Goal: Check status: Check status

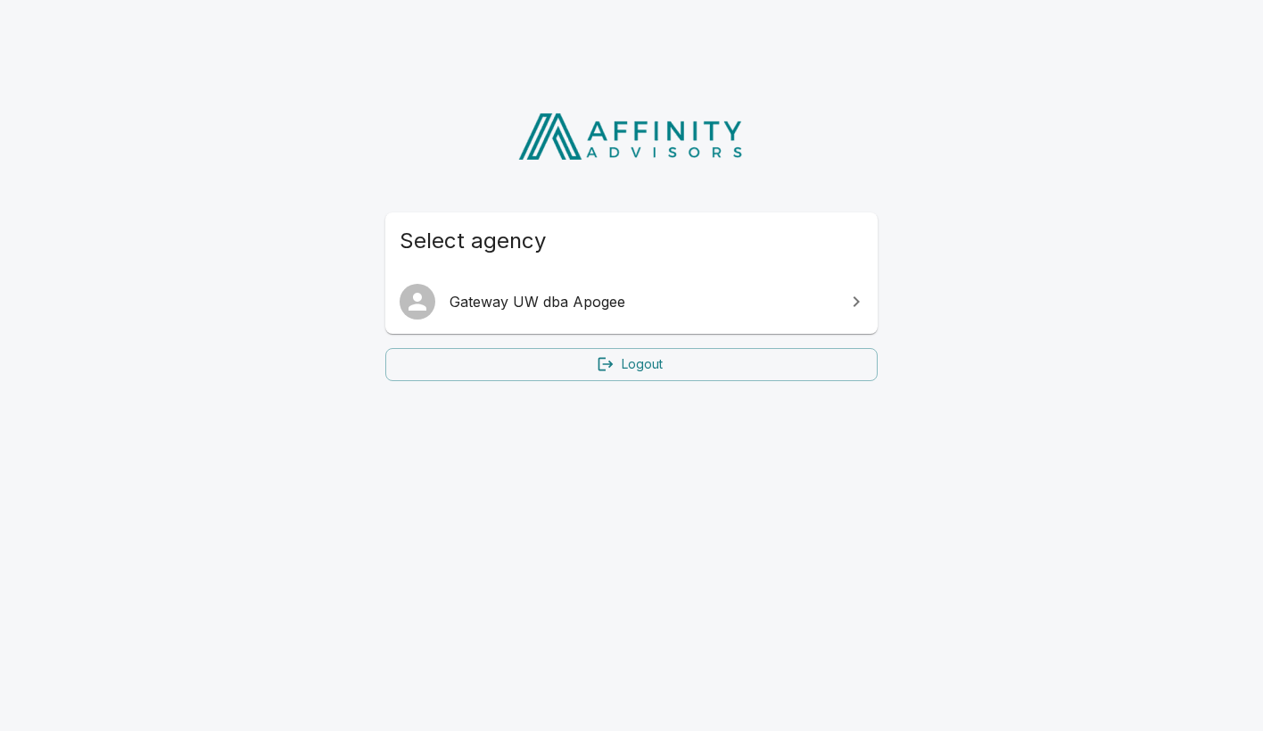
click at [551, 304] on span "Gateway UW dba Apogee" at bounding box center [642, 301] width 385 height 21
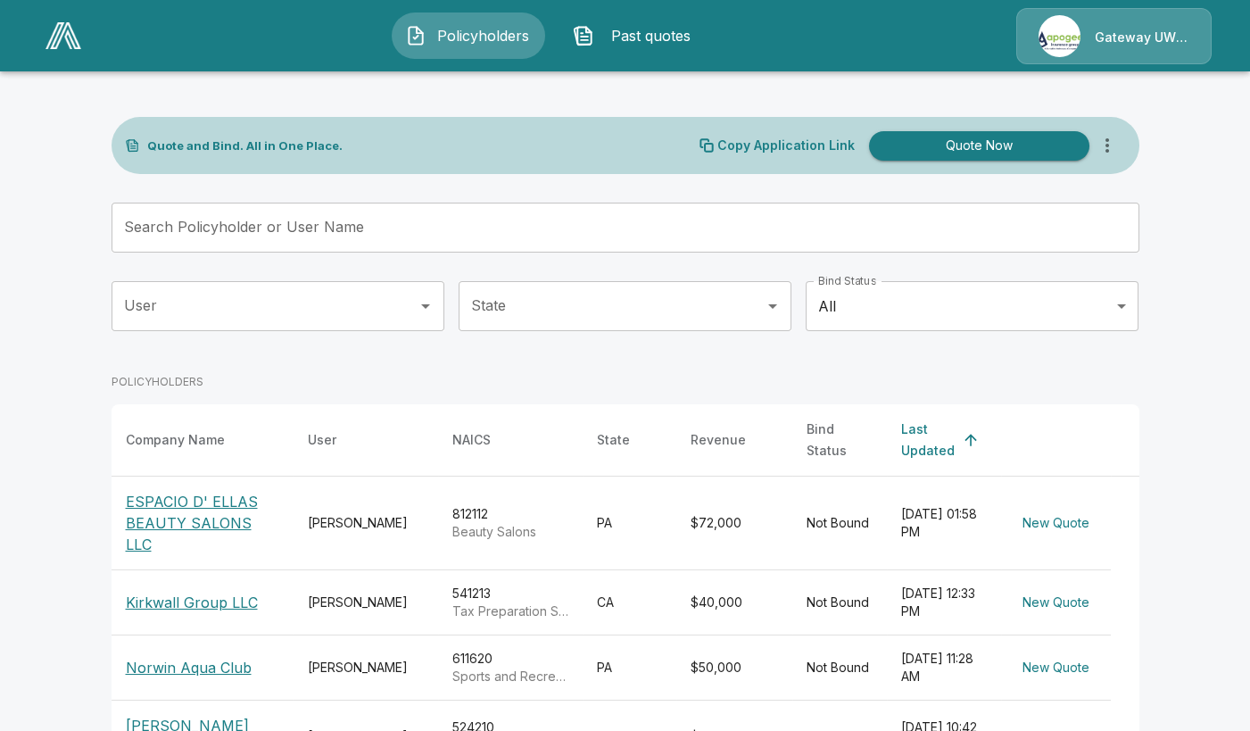
click at [181, 497] on p "ESPACIO D' ELLAS BEAUTY SALONS LLC" at bounding box center [202, 523] width 153 height 64
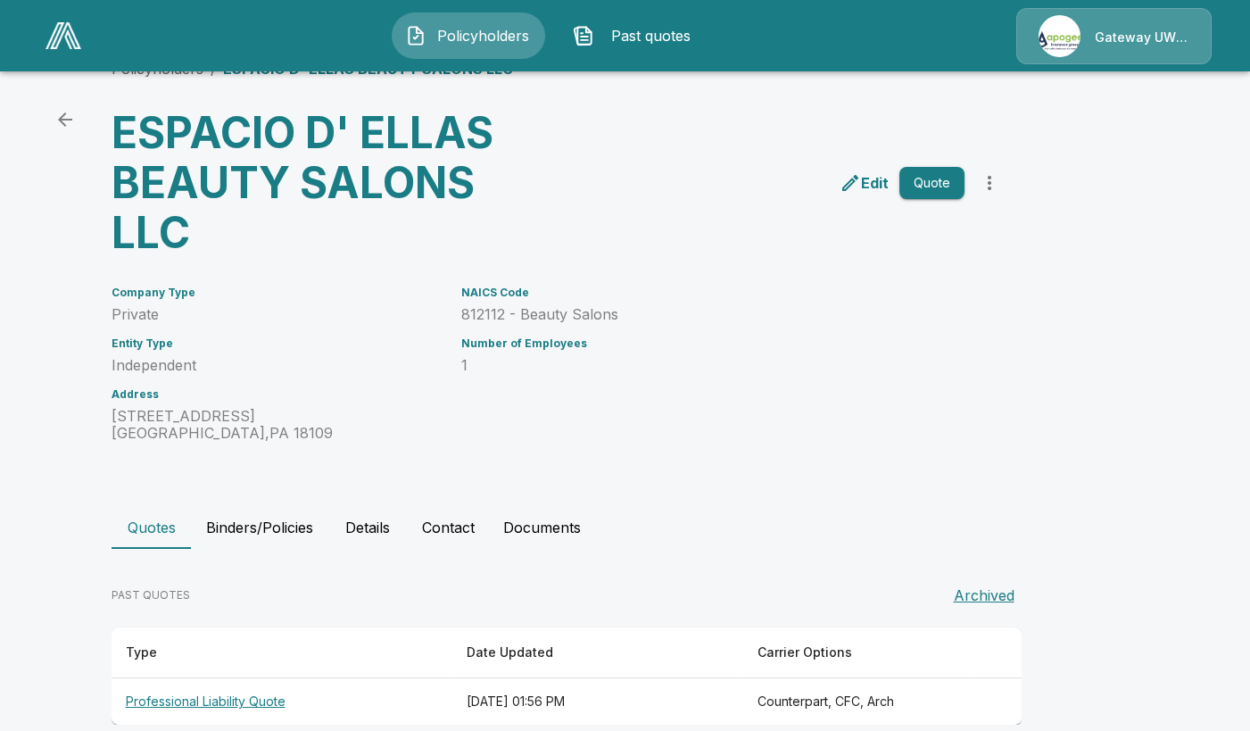
scroll to position [70, 0]
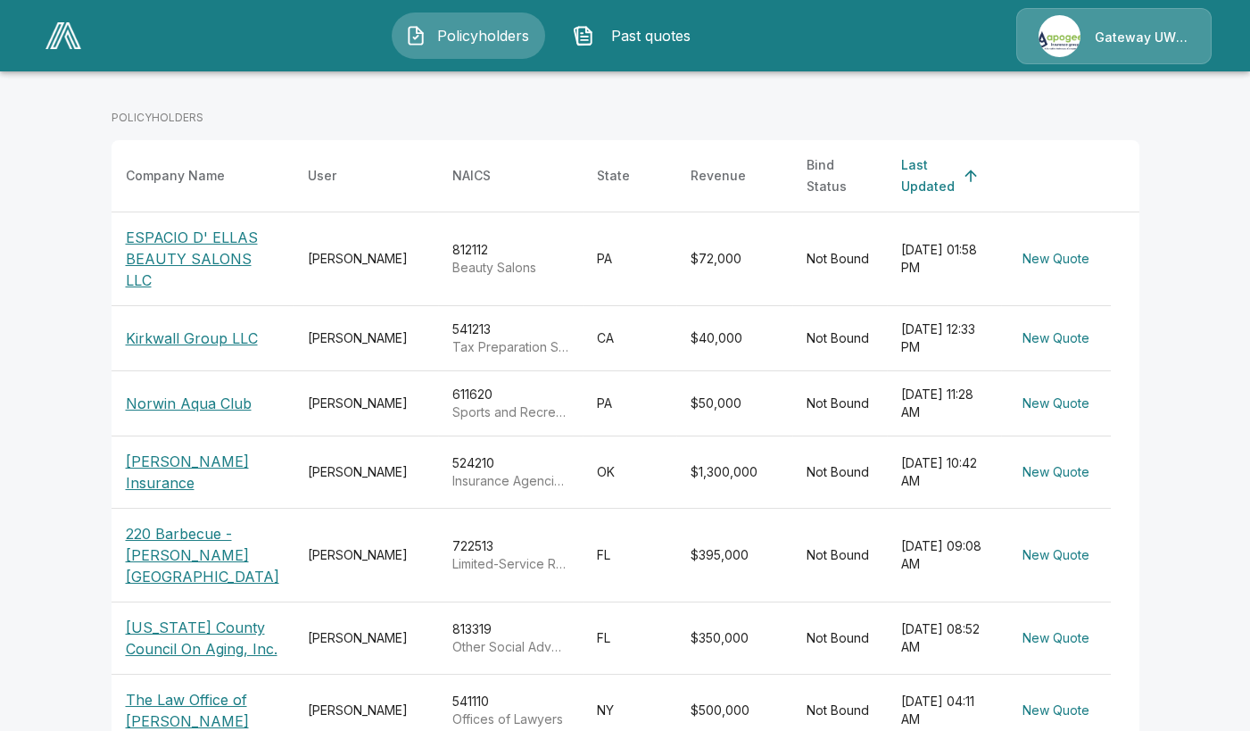
scroll to position [268, 0]
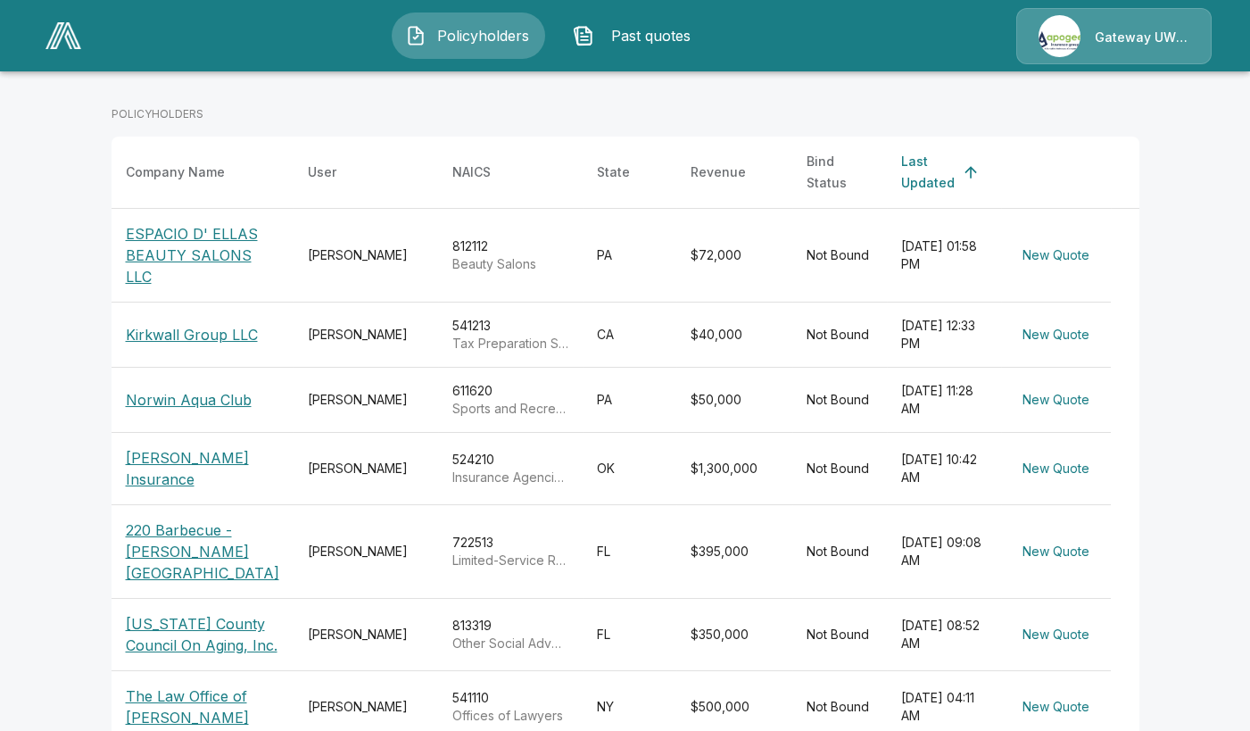
click at [210, 543] on p "220 Barbecue - [PERSON_NAME][GEOGRAPHIC_DATA]" at bounding box center [202, 551] width 153 height 64
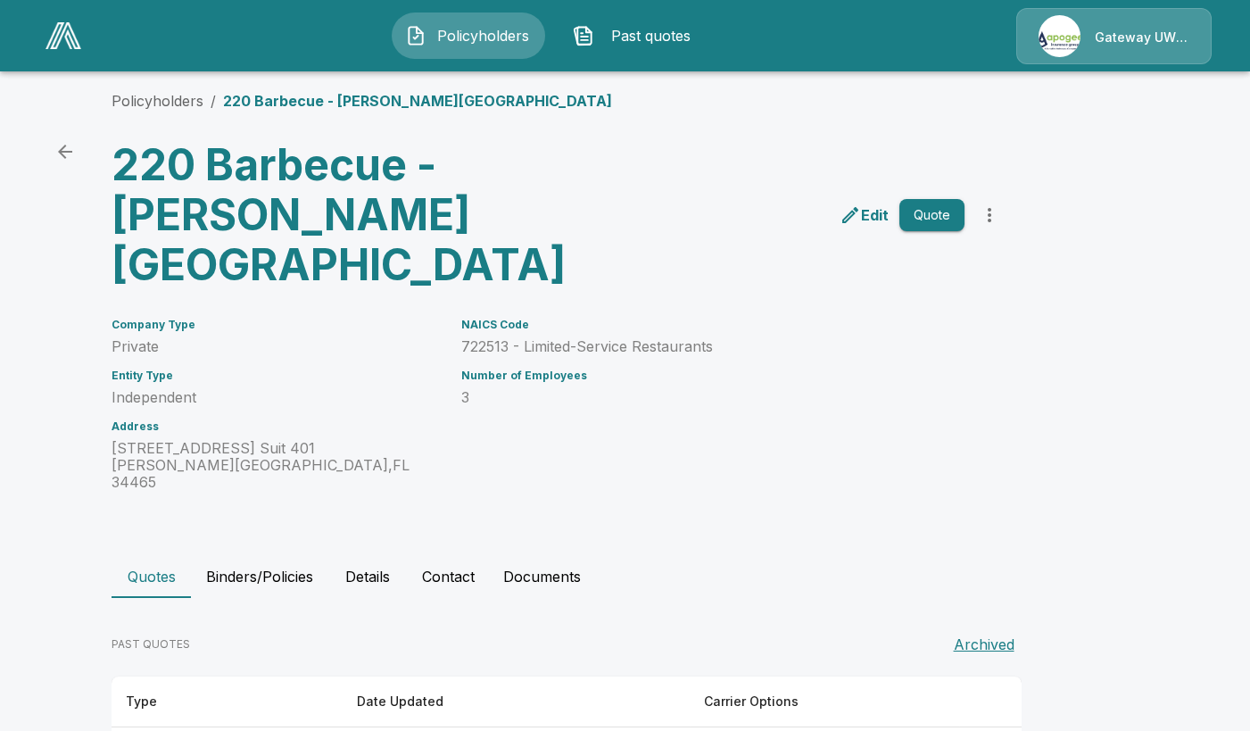
scroll to position [20, 0]
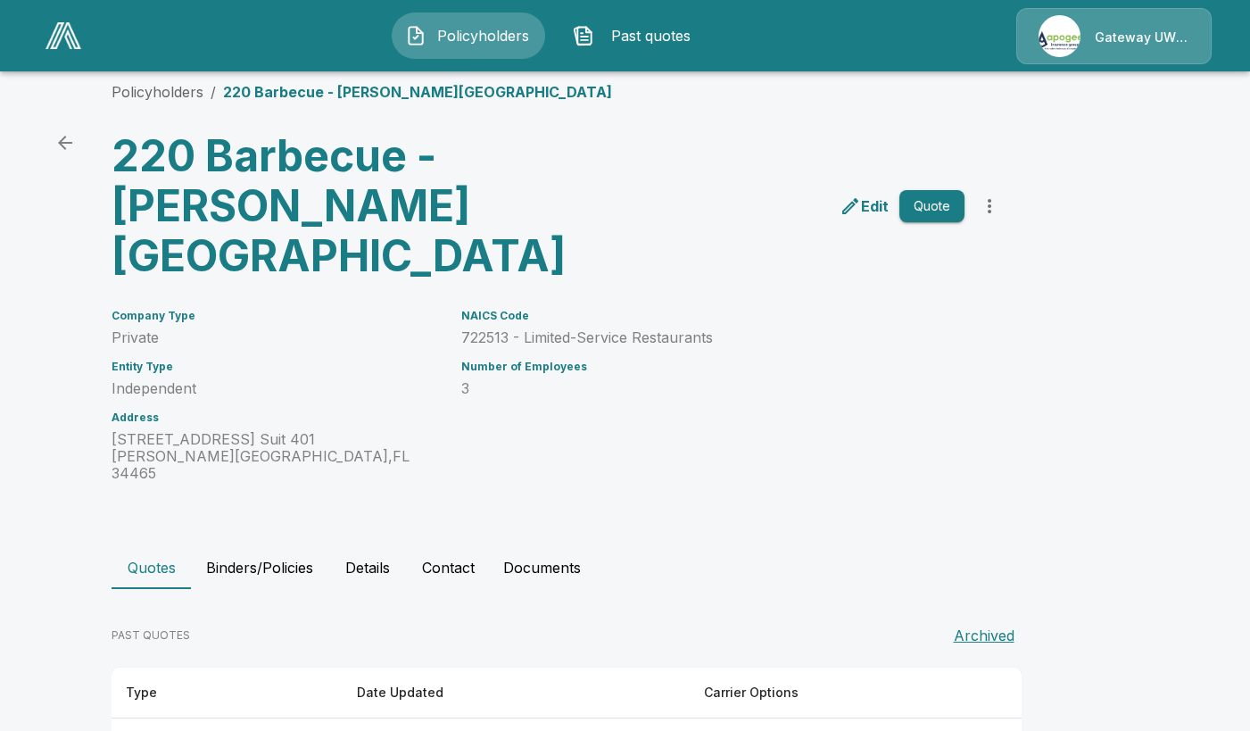
click at [192, 718] on th "Cyber Quote" at bounding box center [227, 741] width 231 height 47
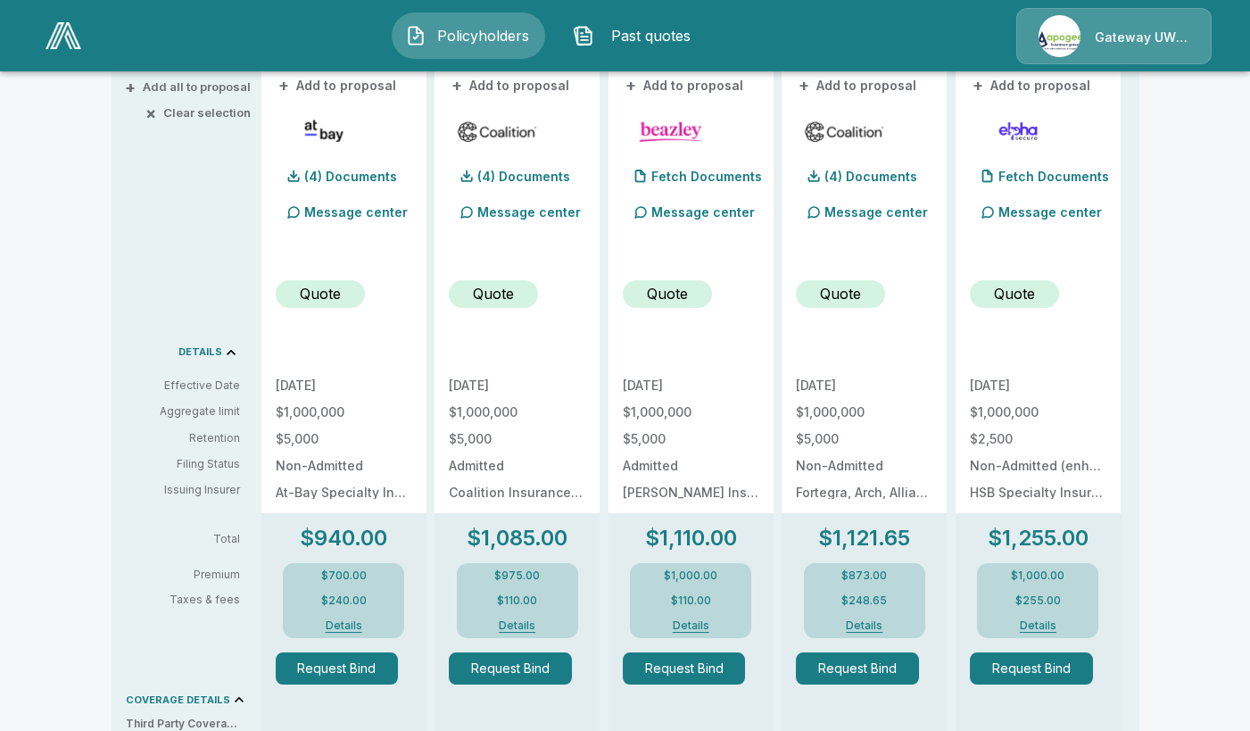
scroll to position [198, 0]
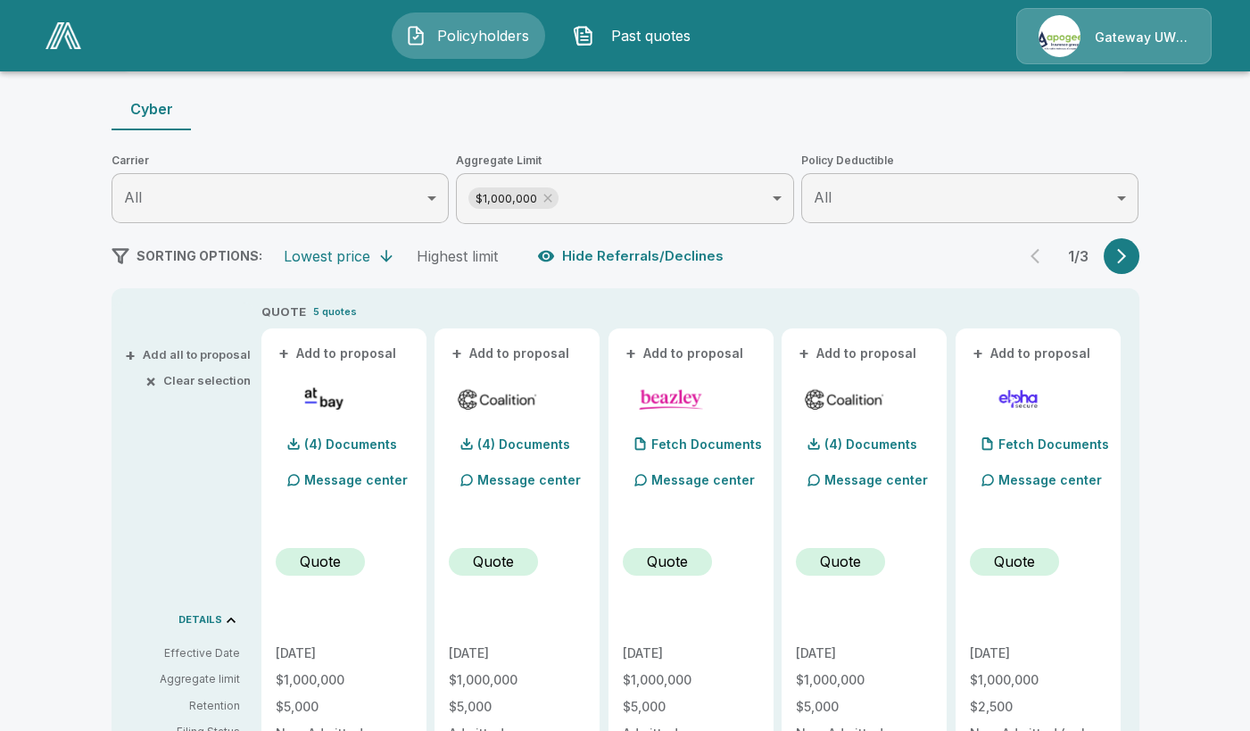
click at [1122, 247] on icon "button" at bounding box center [1122, 256] width 18 height 18
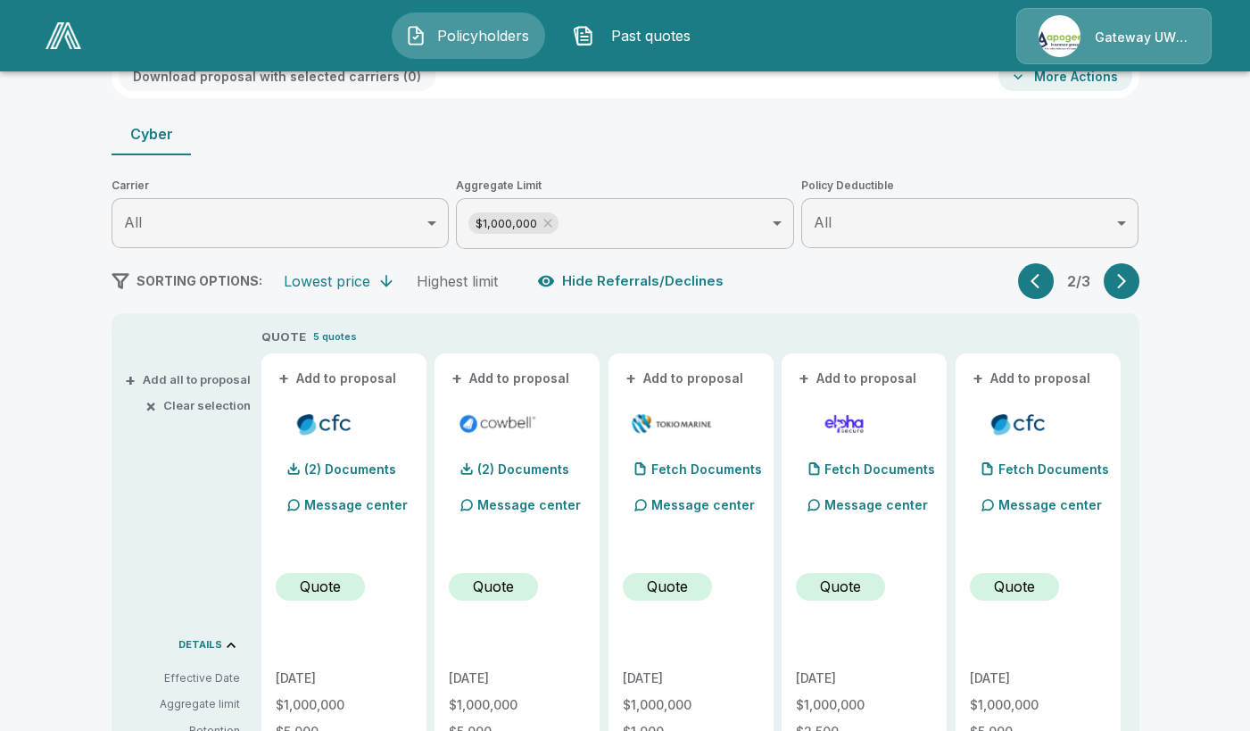
scroll to position [109, 0]
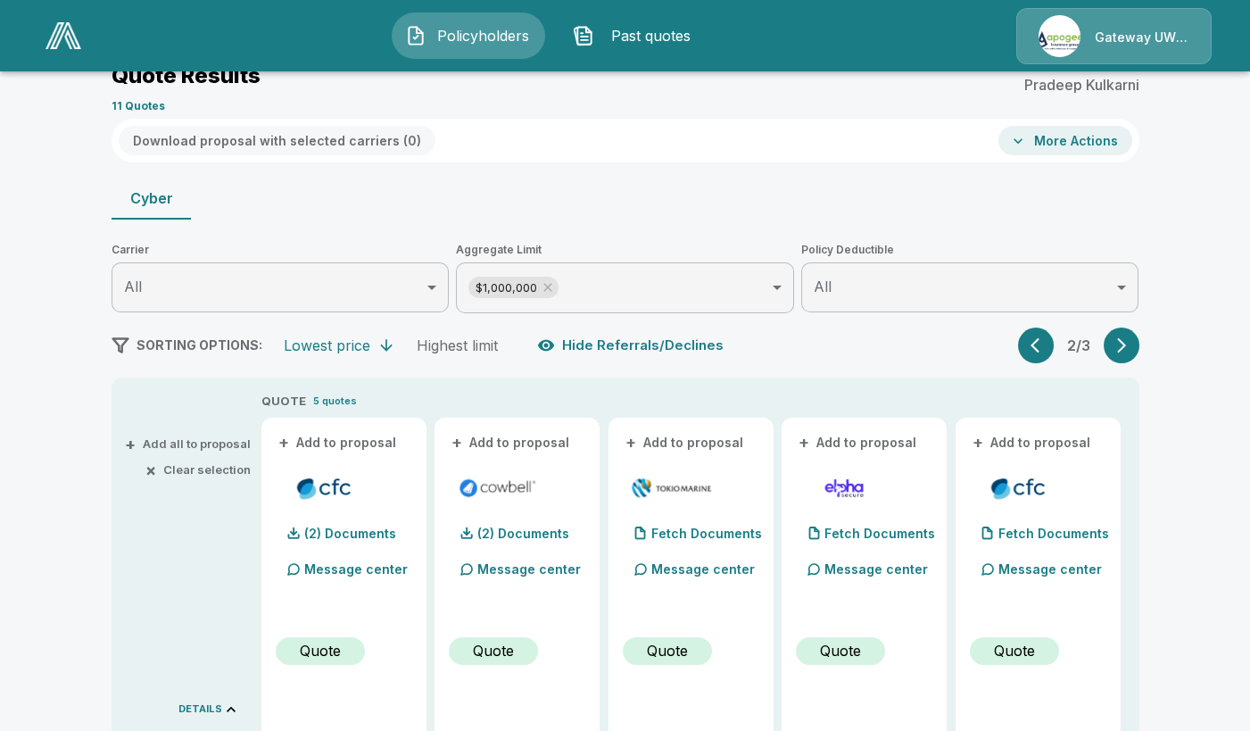
click at [1123, 339] on icon "button" at bounding box center [1122, 345] width 18 height 18
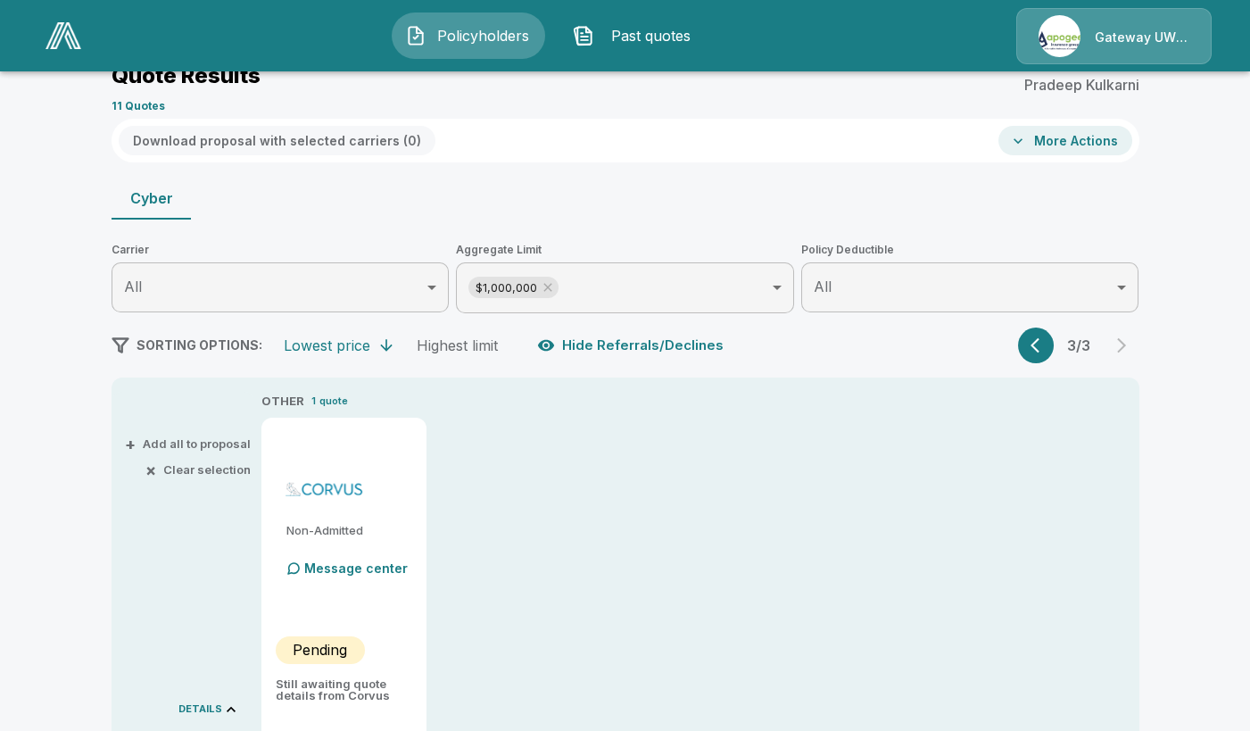
click at [1048, 343] on icon "button" at bounding box center [1040, 345] width 18 height 18
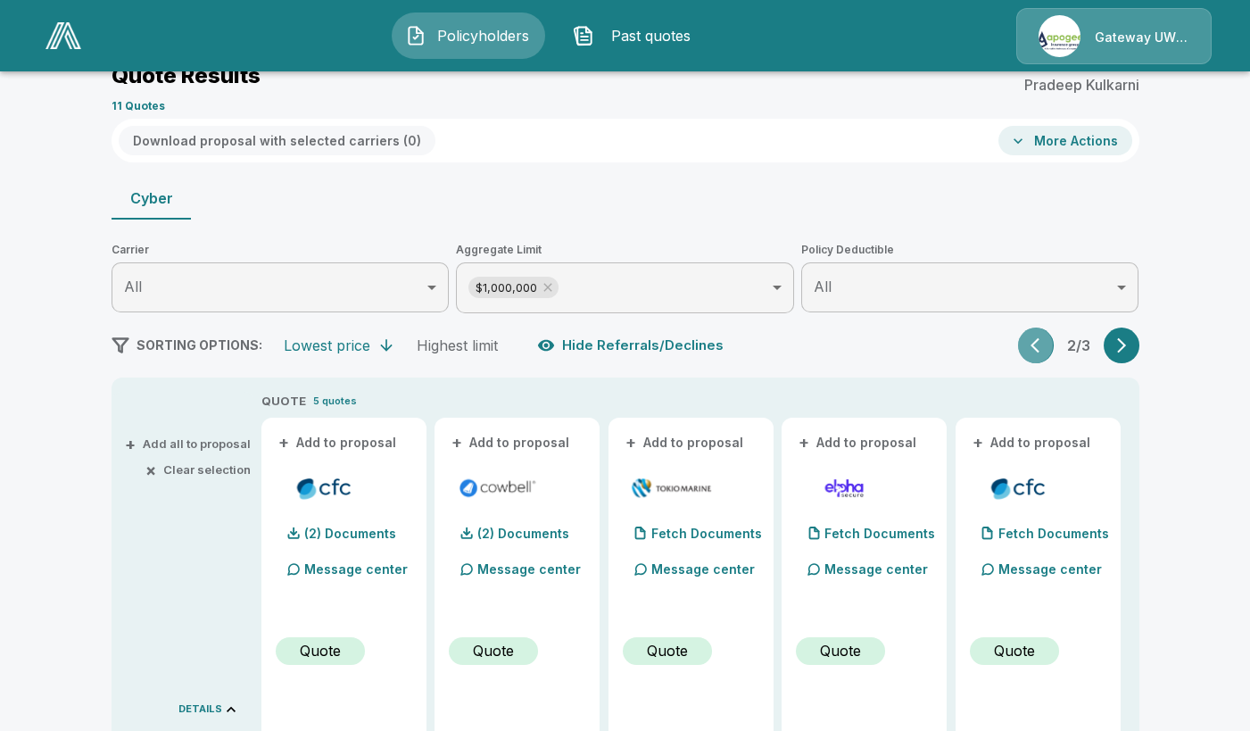
click at [1048, 343] on icon "button" at bounding box center [1040, 345] width 18 height 18
